Goal: Task Accomplishment & Management: Complete application form

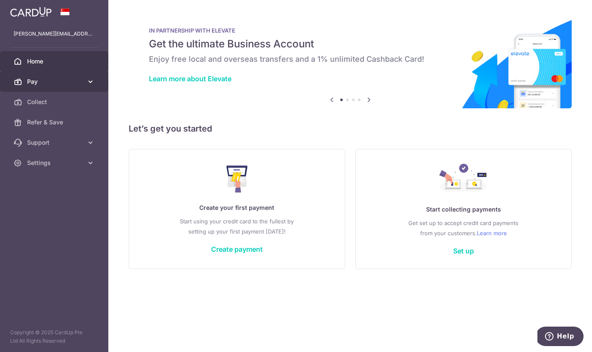
click at [89, 82] on icon at bounding box center [90, 81] width 8 height 8
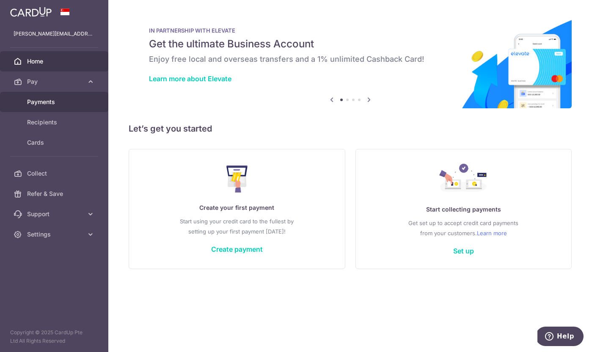
click at [52, 107] on link "Payments" at bounding box center [54, 102] width 108 height 20
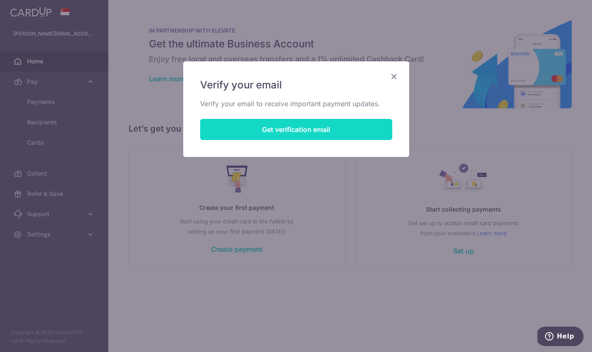
click at [323, 134] on button "Get verification email" at bounding box center [296, 129] width 192 height 21
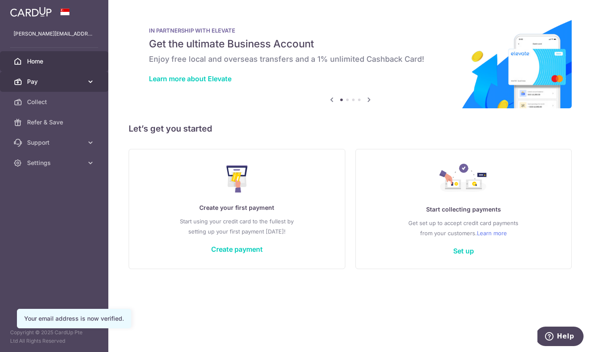
click at [88, 83] on icon at bounding box center [90, 81] width 8 height 8
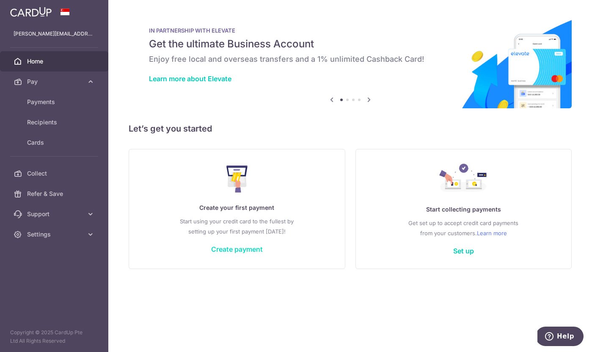
click at [241, 252] on link "Create payment" at bounding box center [237, 249] width 52 height 8
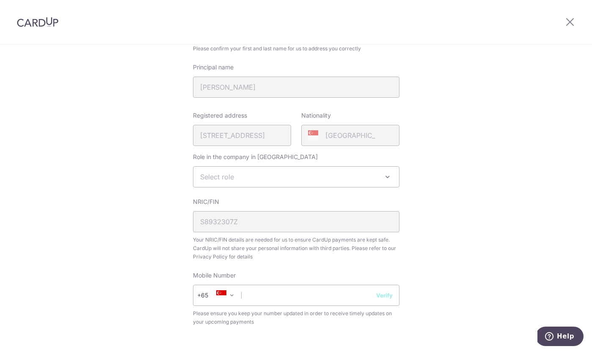
scroll to position [107, 0]
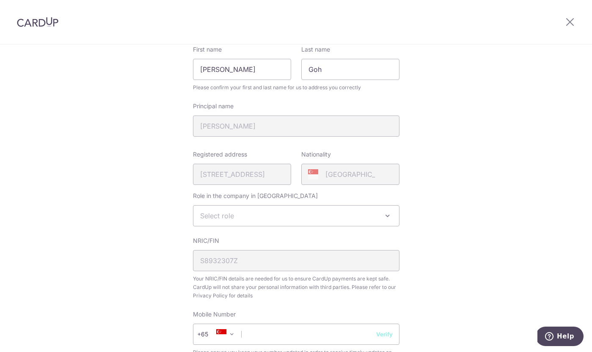
click at [266, 207] on span "Select role" at bounding box center [296, 216] width 206 height 20
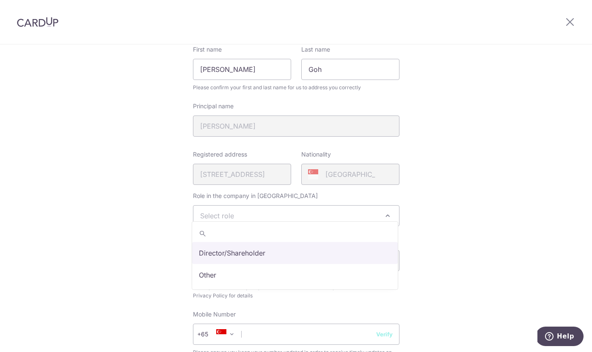
select select "director"
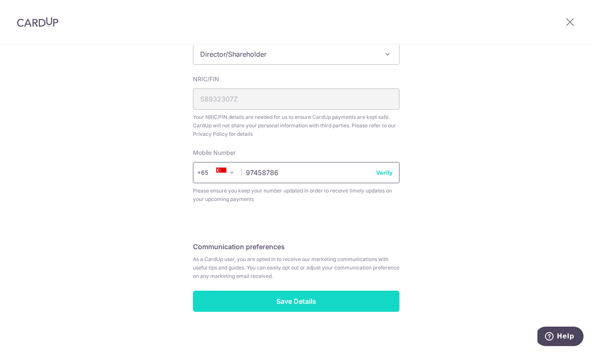
scroll to position [268, 0]
type input "97458786"
click at [305, 291] on input "Save Details" at bounding box center [296, 301] width 206 height 21
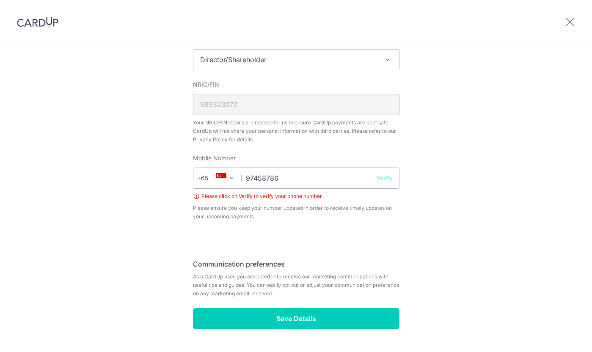
scroll to position [255, 0]
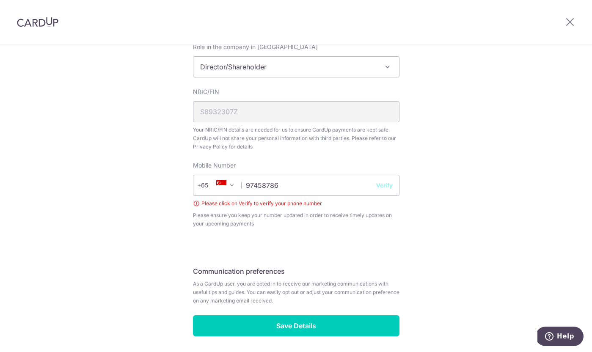
click at [386, 181] on button "Verify" at bounding box center [384, 185] width 16 height 8
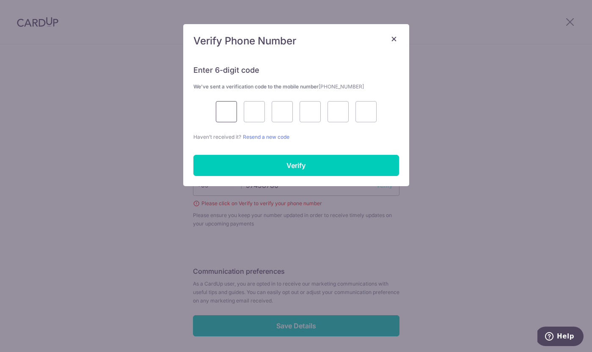
click at [229, 105] on input "text" at bounding box center [226, 111] width 21 height 21
type input "4"
type input "1"
type input "8"
type input "9"
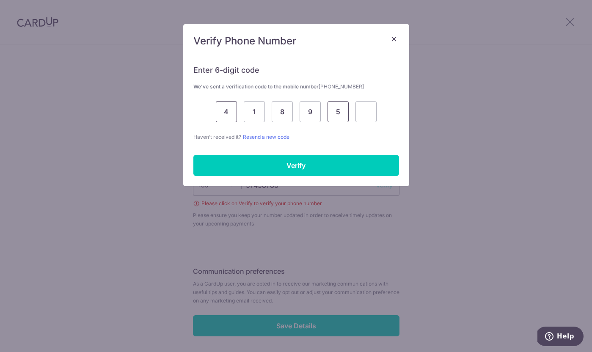
type input "5"
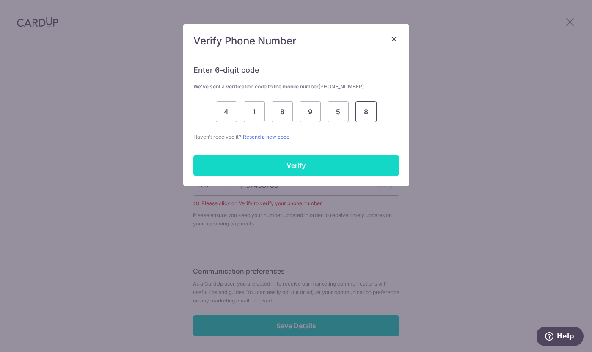
type input "8"
click at [256, 163] on input "Verify" at bounding box center [296, 165] width 206 height 21
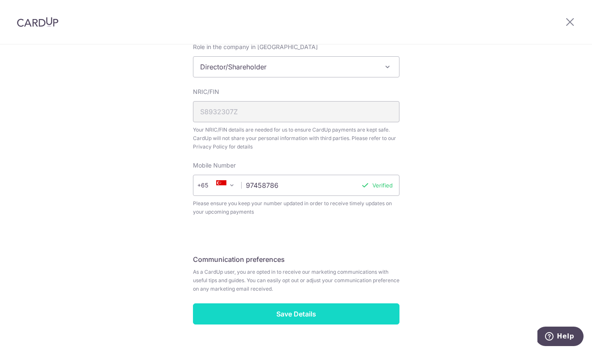
click at [299, 310] on input "Save Details" at bounding box center [296, 313] width 206 height 21
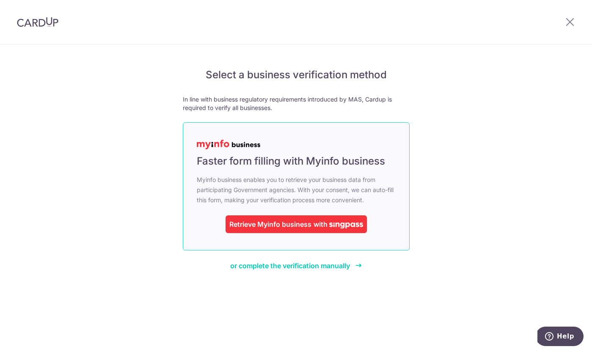
click at [327, 224] on span "with" at bounding box center [320, 224] width 14 height 8
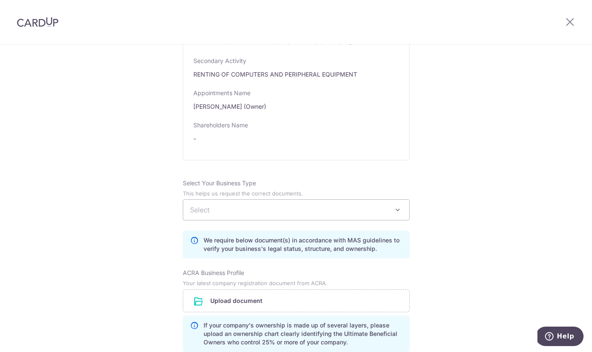
scroll to position [439, 0]
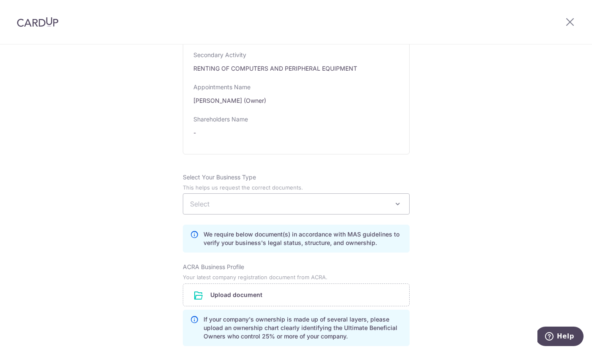
click at [268, 209] on span "Select" at bounding box center [296, 204] width 226 height 20
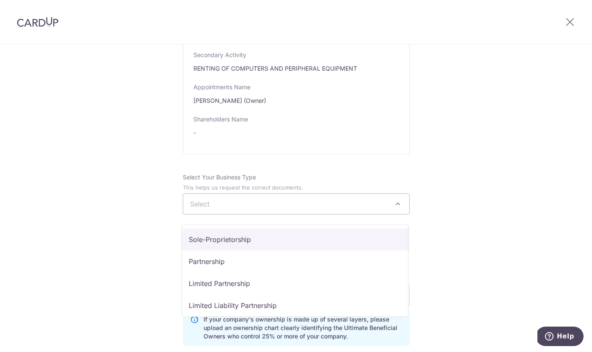
select select "Sole-Proprietorship"
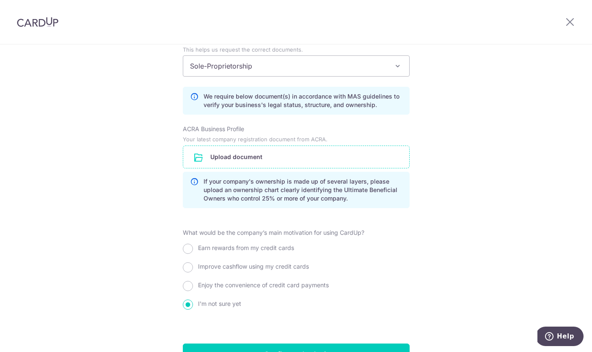
scroll to position [597, 0]
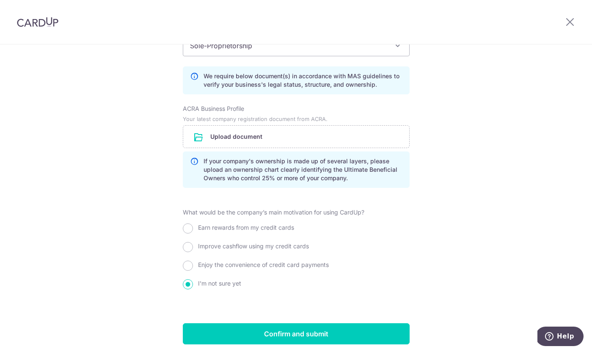
click at [241, 268] on span "Enjoy the convenience of credit card payments" at bounding box center [263, 264] width 131 height 7
click at [193, 271] on input "Enjoy the convenience of credit card payments" at bounding box center [188, 266] width 10 height 10
radio input "true"
click at [239, 173] on p "If your company's ownership is made up of several layers, please upload an owne…" at bounding box center [302, 169] width 199 height 25
click at [241, 148] on input "file" at bounding box center [296, 137] width 226 height 22
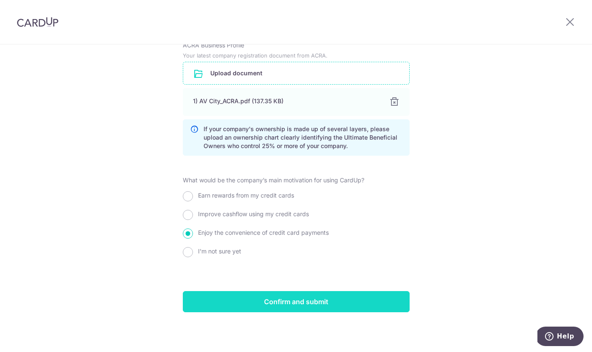
scroll to position [669, 0]
click at [300, 303] on input "Confirm and submit" at bounding box center [296, 301] width 227 height 21
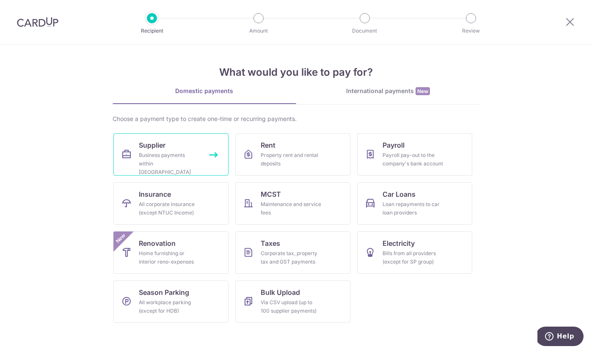
click at [206, 162] on link "Supplier Business payments within Singapore" at bounding box center [170, 154] width 115 height 42
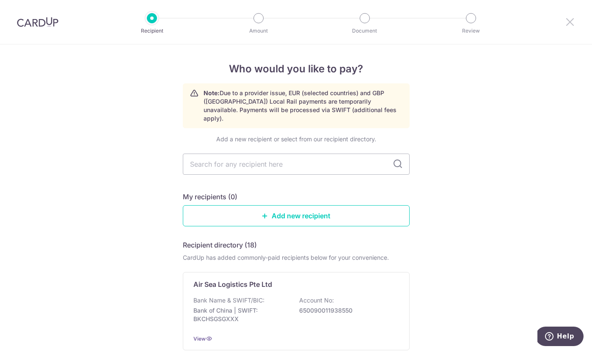
click at [571, 20] on icon at bounding box center [570, 21] width 10 height 11
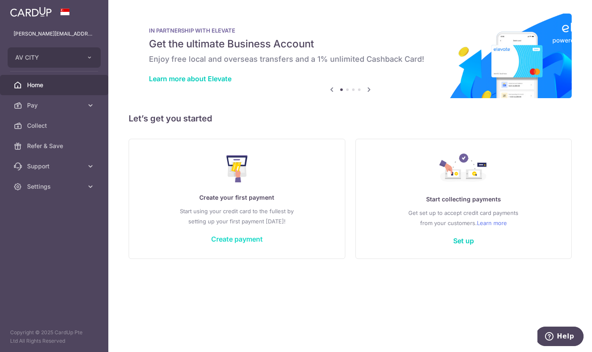
click at [240, 240] on link "Create payment" at bounding box center [237, 239] width 52 height 8
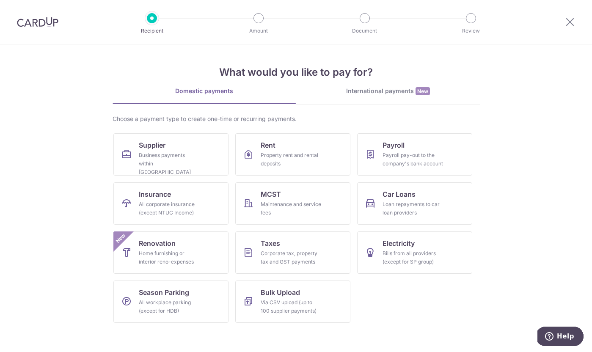
click at [562, 24] on div at bounding box center [570, 22] width 44 height 44
click at [568, 24] on icon at bounding box center [570, 21] width 10 height 11
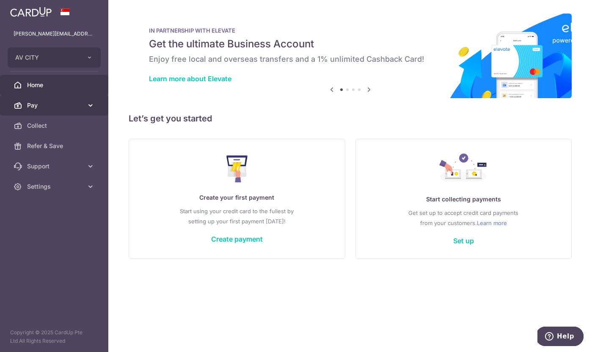
click at [57, 104] on span "Pay" at bounding box center [55, 105] width 56 height 8
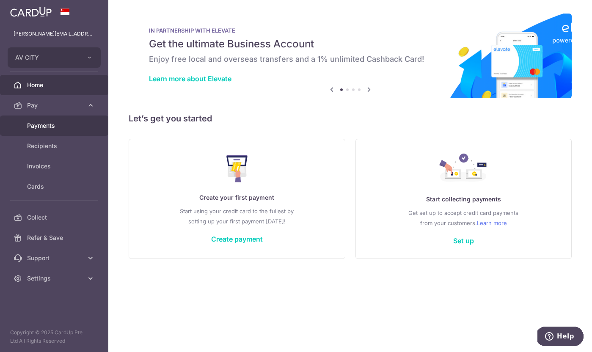
click at [46, 125] on span "Payments" at bounding box center [55, 125] width 56 height 8
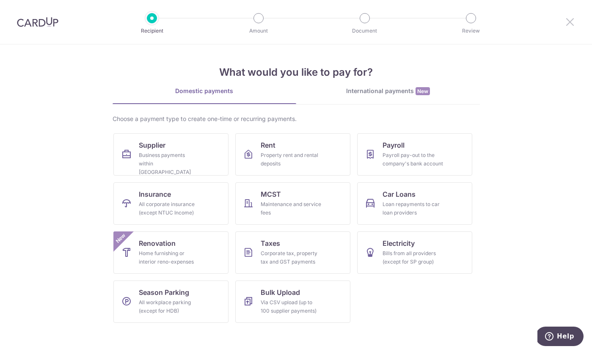
click at [565, 24] on icon at bounding box center [570, 21] width 10 height 11
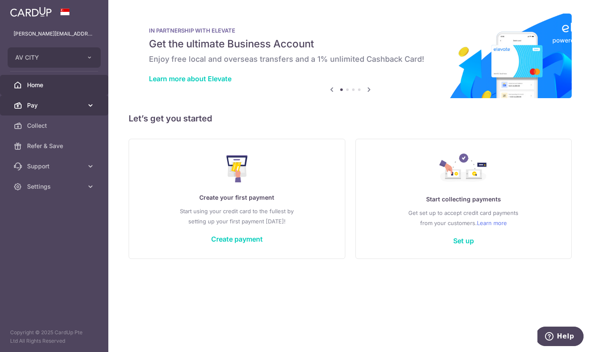
click at [92, 106] on icon at bounding box center [90, 105] width 8 height 8
click at [457, 238] on link "Set up" at bounding box center [463, 240] width 21 height 8
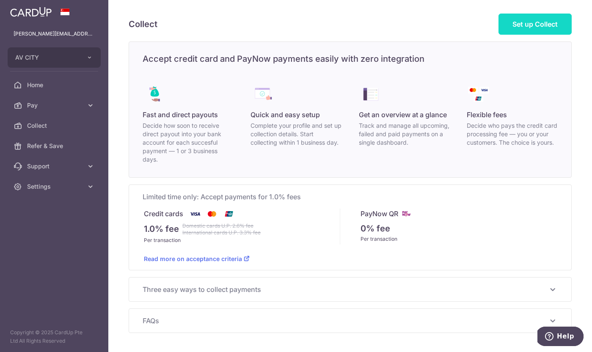
click at [521, 20] on span "Set up Collect" at bounding box center [534, 24] width 45 height 8
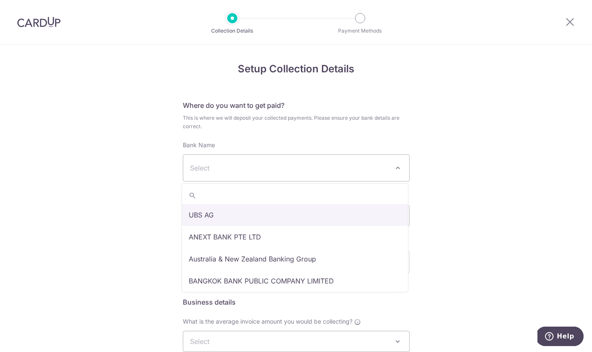
click at [361, 157] on span "Select" at bounding box center [296, 168] width 226 height 26
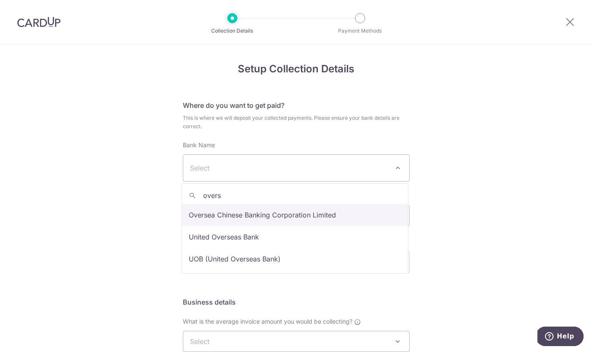
type input "overs"
select select "12"
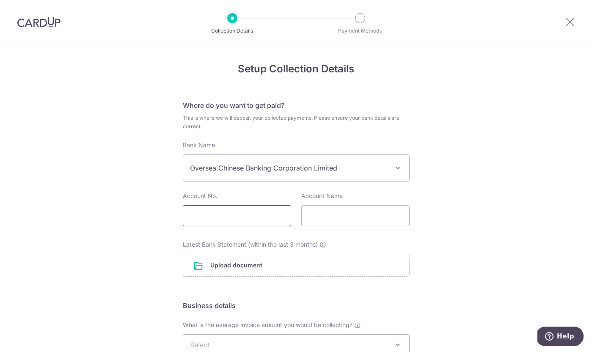
click at [251, 218] on input "text" at bounding box center [237, 215] width 108 height 21
paste input "687-792739-001"
click at [232, 217] on input "687-792739-001" at bounding box center [237, 215] width 108 height 21
click at [203, 216] on input "687-792739001" at bounding box center [237, 215] width 108 height 21
type input "687792739001"
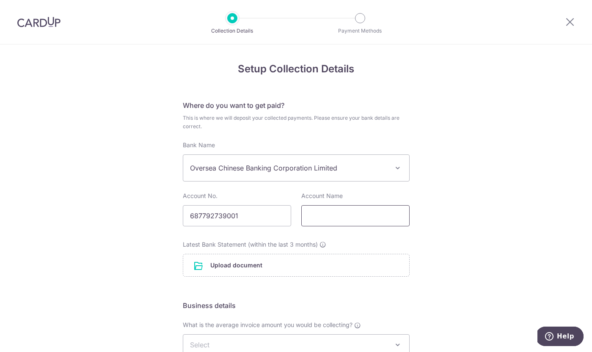
click at [314, 218] on input "text" at bounding box center [355, 215] width 108 height 21
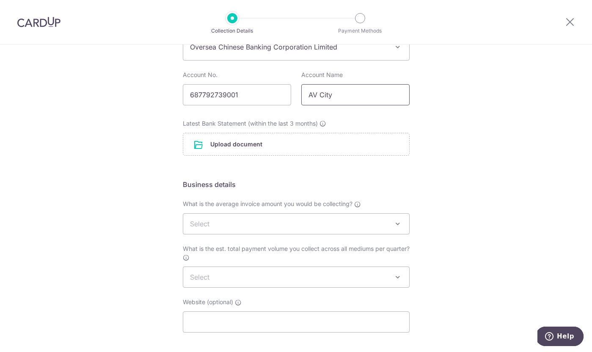
scroll to position [97, 0]
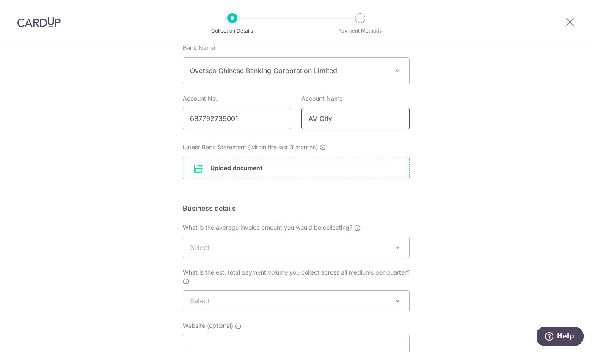
type input "AV City"
click at [260, 171] on input "file" at bounding box center [296, 168] width 226 height 22
click at [325, 169] on input "file" at bounding box center [296, 168] width 226 height 22
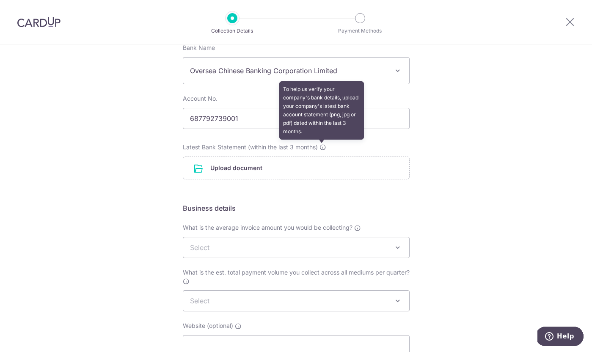
click at [322, 146] on icon at bounding box center [322, 147] width 7 height 7
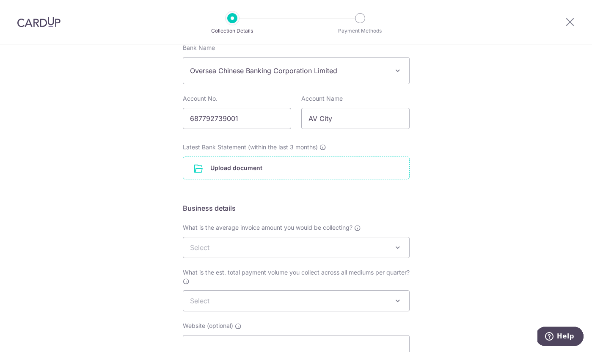
click at [243, 166] on input "file" at bounding box center [296, 168] width 226 height 22
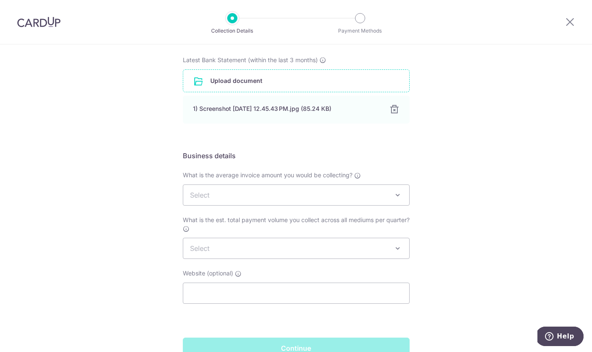
scroll to position [186, 0]
click at [323, 192] on span "Select" at bounding box center [296, 194] width 226 height 20
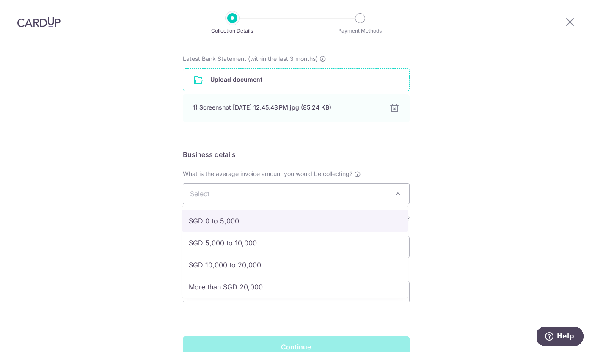
select select "SGD 0 to 5,000"
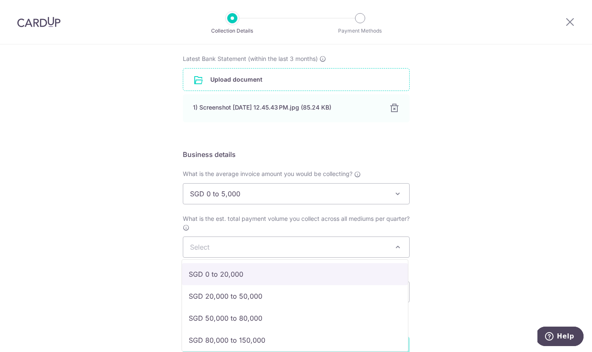
click at [307, 244] on span "Select" at bounding box center [296, 247] width 226 height 20
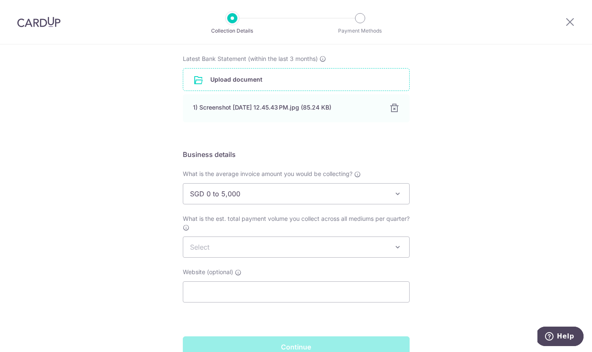
click at [246, 225] on label "What is the est. total payment volume you collect across all mediums per quarte…" at bounding box center [296, 222] width 227 height 17
click at [183, 236] on select "Select SGD 0 to 20,000 SGD 20,000 to 50,000 SGD 50,000 to 80,000 SGD 80,000 to …" at bounding box center [183, 236] width 0 height 0
click at [233, 255] on span "Select" at bounding box center [296, 247] width 226 height 20
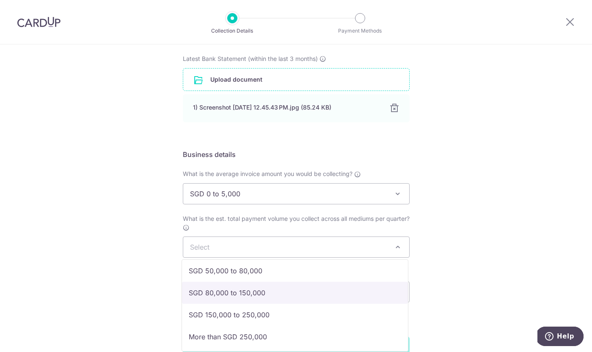
select select "SGD 80,000 to 150,000"
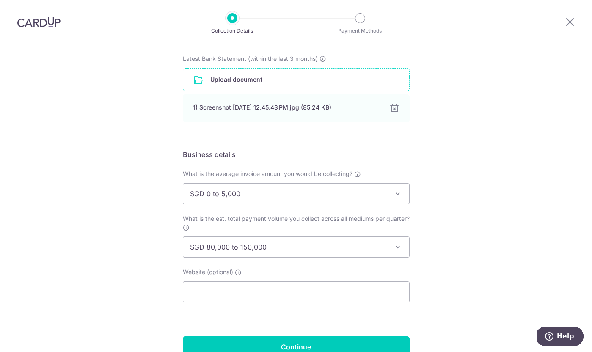
click at [468, 260] on div "Setup Collection Details Where do you want to get paid? This is where we will d…" at bounding box center [296, 128] width 592 height 538
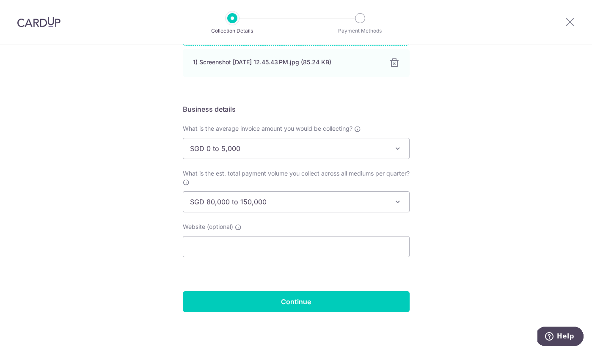
scroll to position [231, 0]
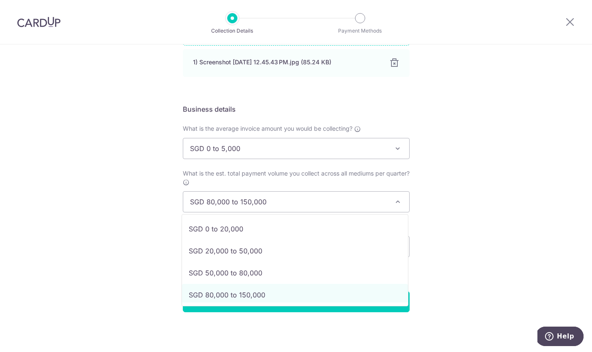
click at [379, 207] on span "SGD 80,000 to 150,000" at bounding box center [296, 202] width 226 height 20
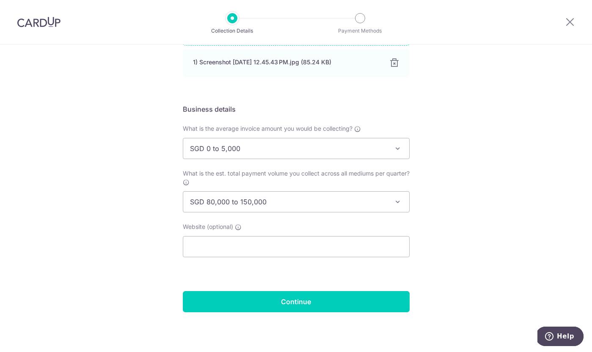
click at [431, 200] on div "Setup Collection Details Where do you want to get paid? This is where we will d…" at bounding box center [296, 82] width 592 height 538
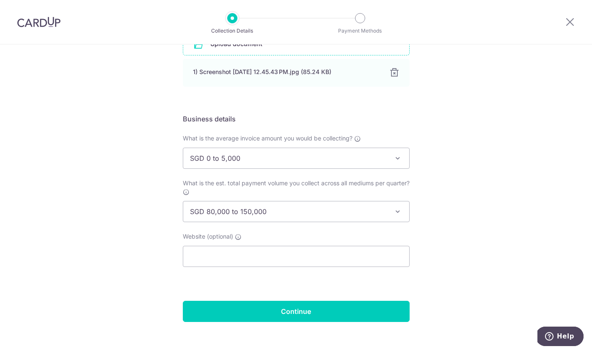
scroll to position [220, 0]
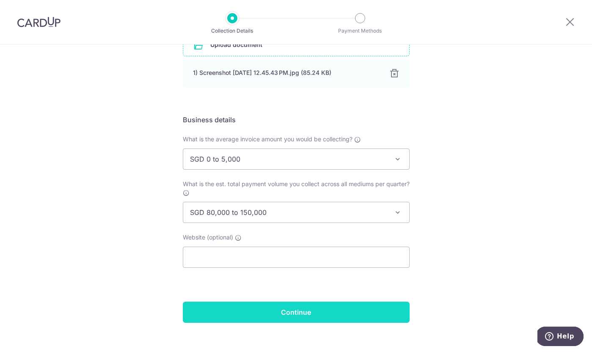
click at [345, 308] on input "Continue" at bounding box center [296, 312] width 227 height 21
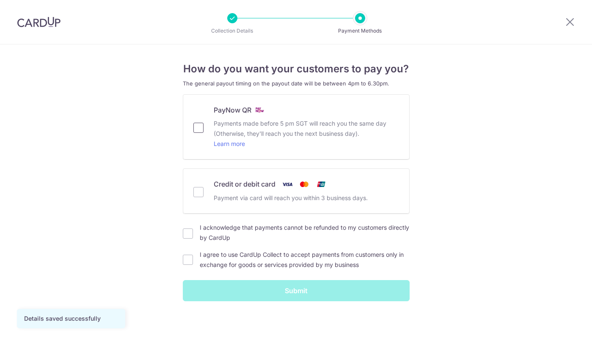
click at [197, 127] on input "PayNow QR Payments made before 5 pm SGT will reach you the same day (Otherwise,…" at bounding box center [198, 128] width 10 height 10
checkbox input "true"
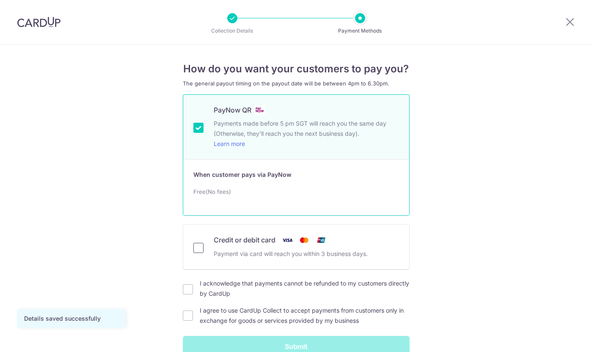
click at [199, 247] on input "Credit or debit card Payment via card will reach you within 3 business days." at bounding box center [198, 248] width 10 height 10
checkbox input "true"
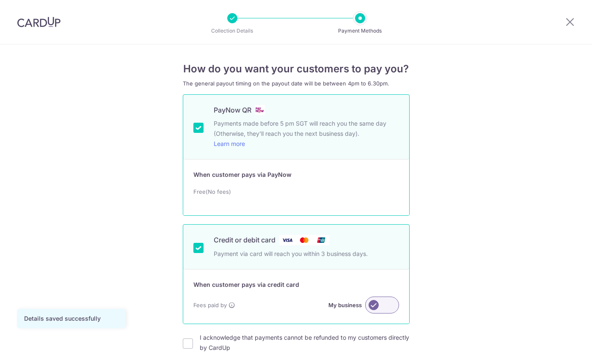
scroll to position [94, 0]
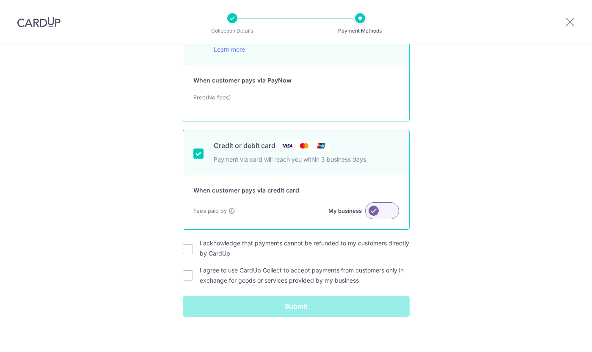
click at [308, 273] on label "I agree to use CardUp Collect to accept payments from customers only in exchang…" at bounding box center [305, 275] width 210 height 20
click at [193, 273] on input "I agree to use CardUp Collect to accept payments from customers only in exchang…" at bounding box center [188, 275] width 10 height 10
checkbox input "true"
click at [285, 242] on label "I acknowledge that payments cannot be refunded to my customers directly by Card…" at bounding box center [305, 248] width 210 height 20
click at [193, 244] on input "I acknowledge that payments cannot be refunded to my customers directly by Card…" at bounding box center [188, 249] width 10 height 10
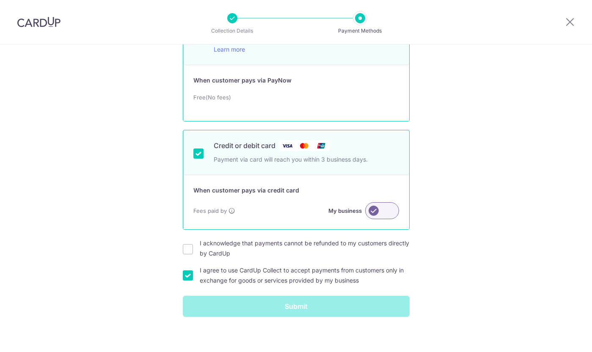
checkbox input "true"
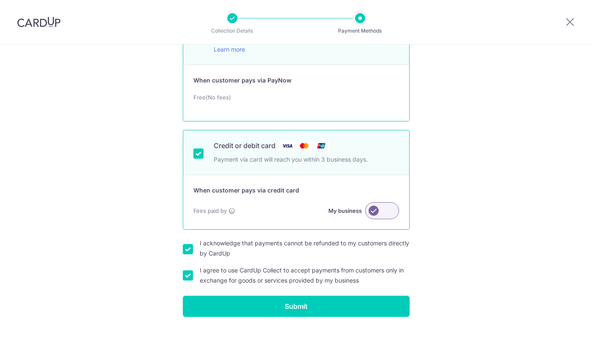
click at [386, 213] on label at bounding box center [382, 210] width 34 height 17
click at [0, 0] on input "My business" at bounding box center [0, 0] width 0 height 0
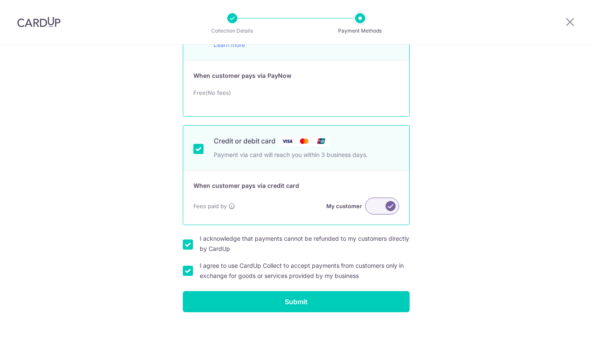
scroll to position [99, 0]
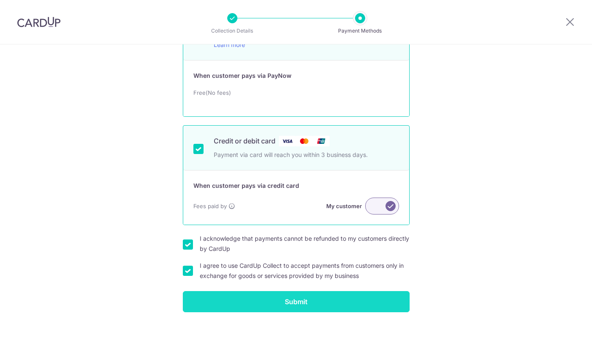
click at [320, 298] on input "Submit" at bounding box center [296, 301] width 227 height 21
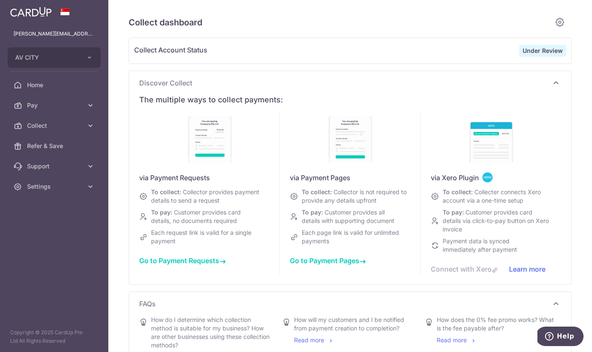
type input "[DATE]"
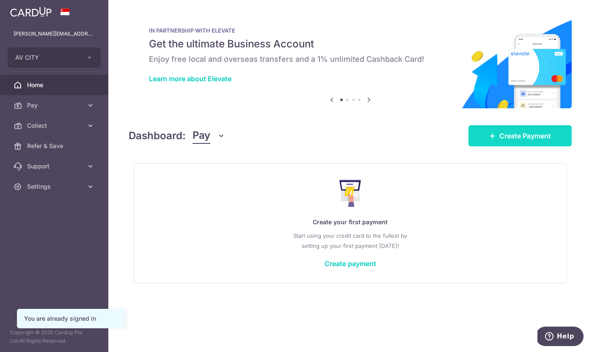
click at [499, 134] on span "Create Payment" at bounding box center [525, 136] width 52 height 10
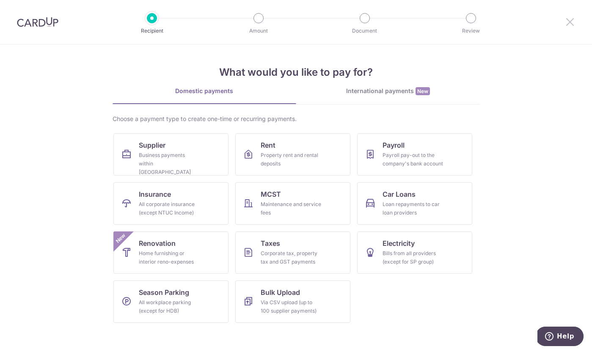
click at [568, 20] on icon at bounding box center [570, 21] width 10 height 11
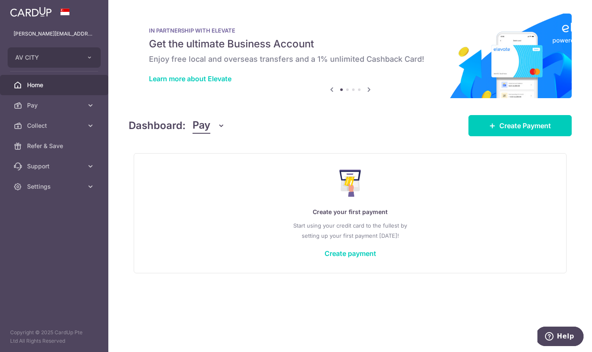
click at [213, 127] on button "Pay" at bounding box center [208, 126] width 33 height 16
click at [213, 169] on link "Collect" at bounding box center [237, 169] width 88 height 20
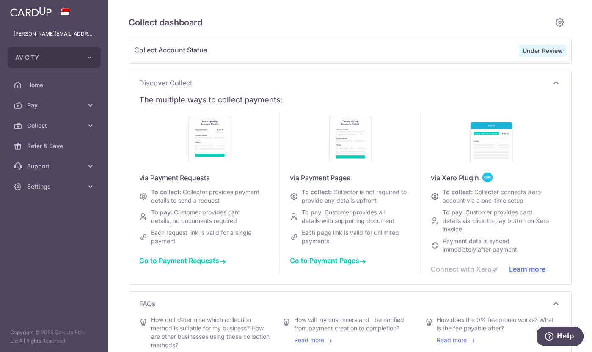
click at [216, 262] on span "Go to Payment Requests" at bounding box center [182, 260] width 87 height 8
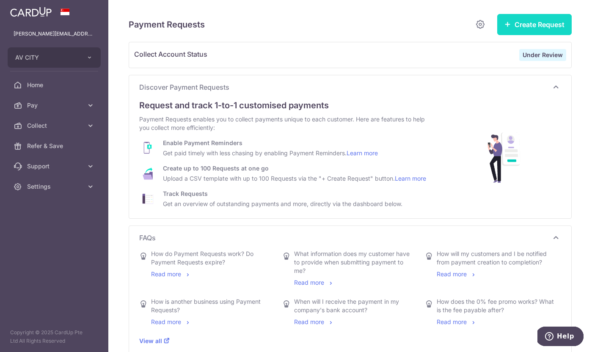
click at [520, 30] on button "Create Request" at bounding box center [534, 24] width 74 height 21
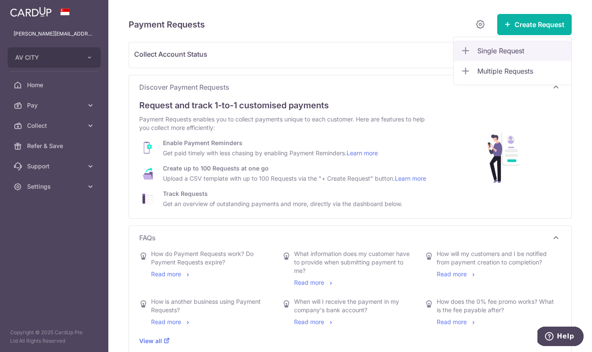
click at [497, 55] on span "Single Request" at bounding box center [520, 51] width 87 height 10
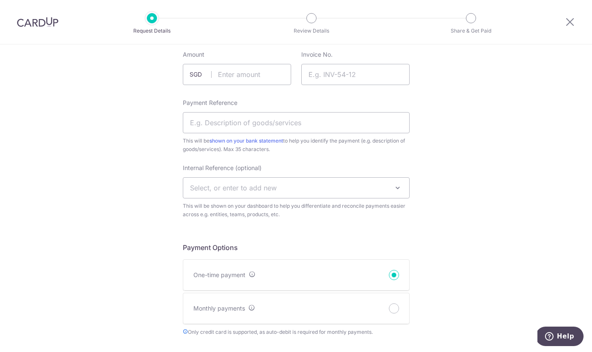
scroll to position [144, 0]
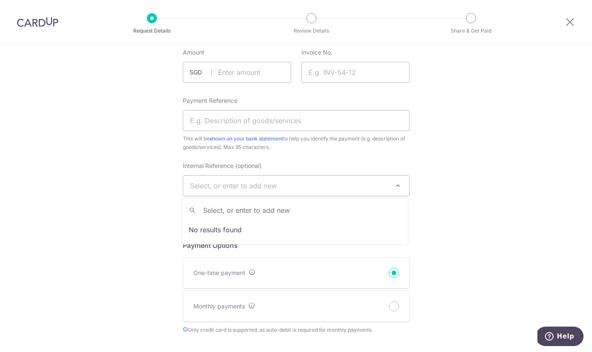
click at [383, 180] on span "Select, or enter to add new" at bounding box center [296, 186] width 226 height 20
click at [436, 167] on div "New Payment Request Who are you requesting this payment from? First Name Last N…" at bounding box center [296, 355] width 592 height 911
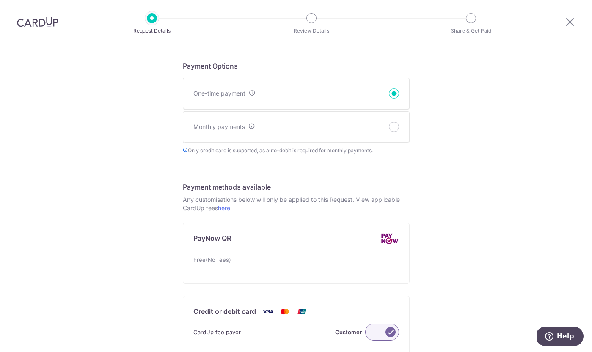
scroll to position [324, 0]
click at [572, 19] on icon at bounding box center [570, 21] width 10 height 11
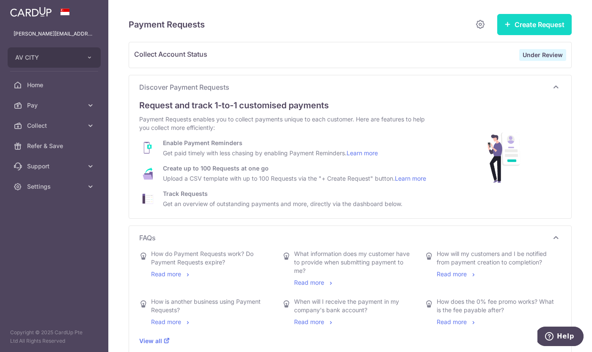
click at [530, 22] on button "Create Request" at bounding box center [534, 24] width 74 height 21
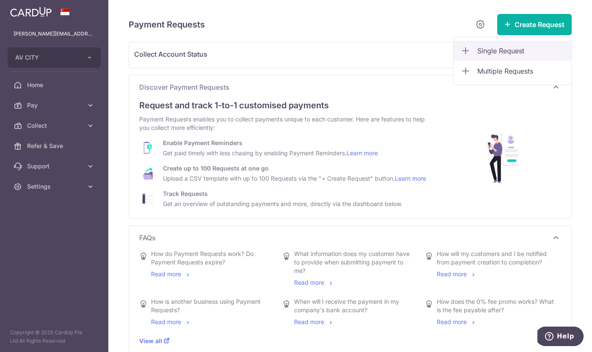
click at [490, 52] on span "Single Request" at bounding box center [520, 51] width 87 height 10
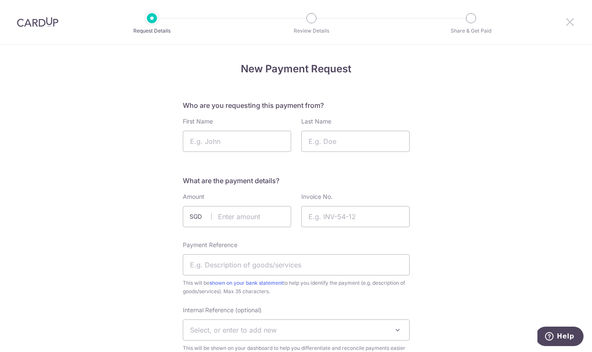
click at [568, 19] on icon at bounding box center [570, 21] width 10 height 11
